Goal: Register for event/course

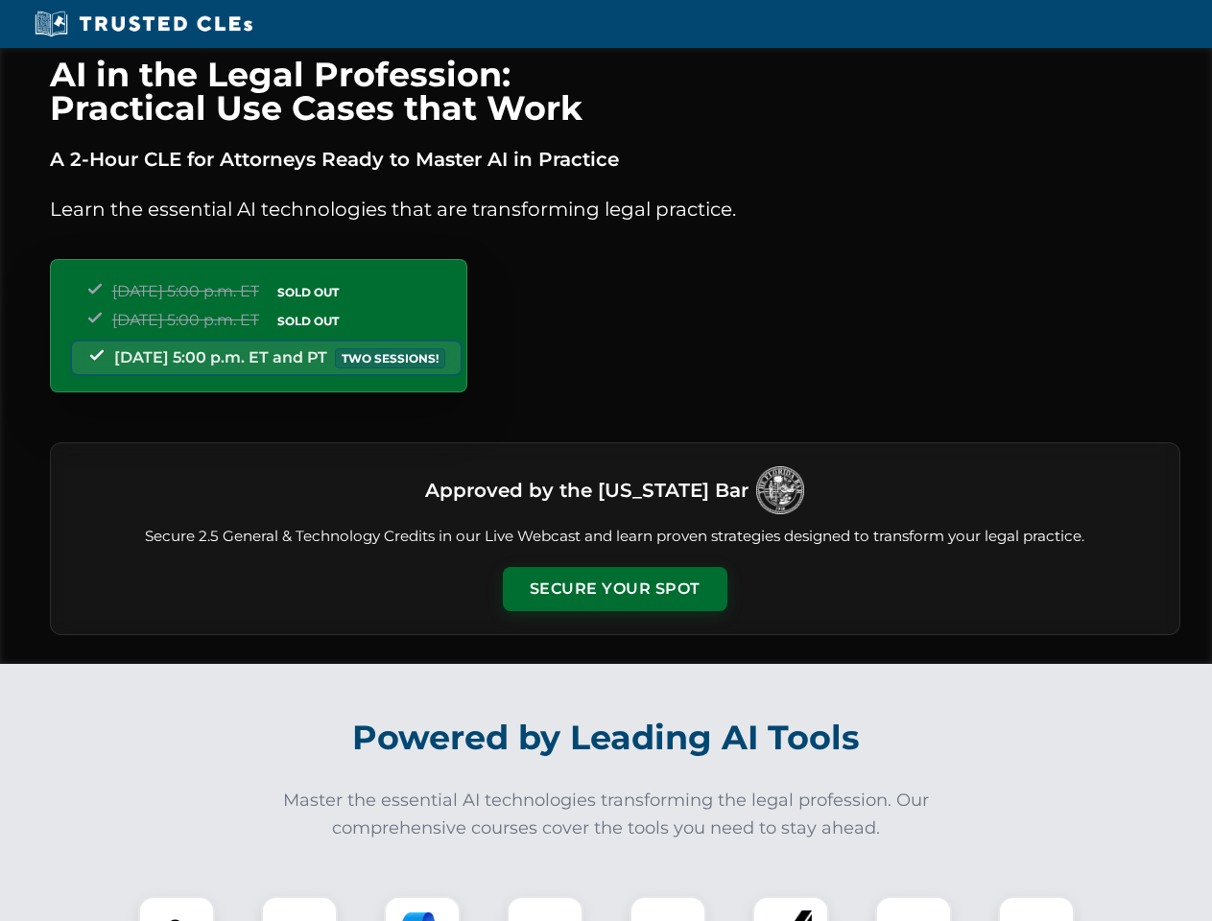
click at [614, 589] on button "Secure Your Spot" at bounding box center [615, 589] width 224 height 44
click at [177, 909] on img at bounding box center [177, 935] width 56 height 56
click at [299, 909] on div at bounding box center [299, 934] width 77 height 77
